Goal: Task Accomplishment & Management: Complete application form

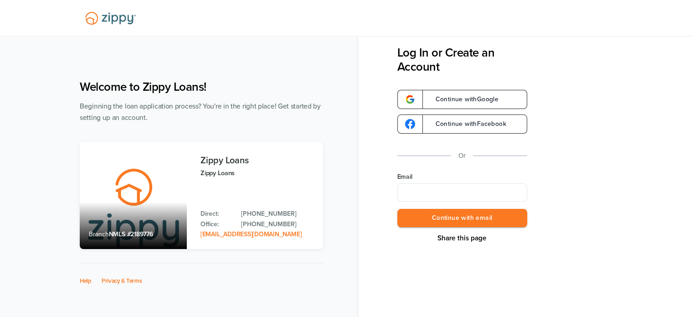
click at [419, 187] on input "Email" at bounding box center [462, 192] width 130 height 18
type input "**********"
click at [456, 226] on button "Continue with email" at bounding box center [462, 218] width 130 height 19
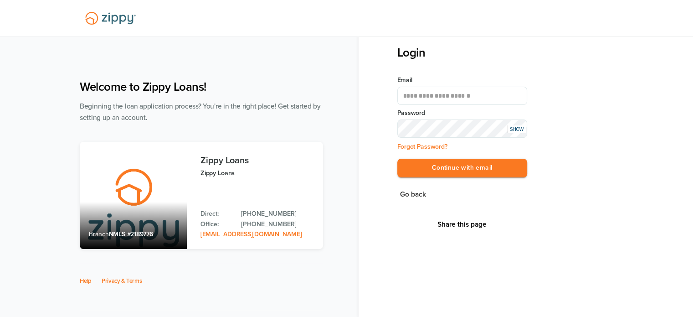
click at [397, 159] on button "Continue with email" at bounding box center [462, 168] width 130 height 19
